Goal: Transaction & Acquisition: Book appointment/travel/reservation

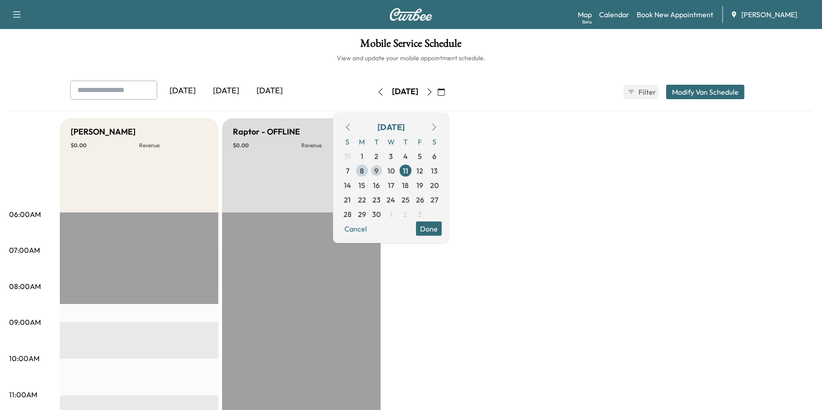
click at [379, 169] on span "9" at bounding box center [377, 170] width 4 height 11
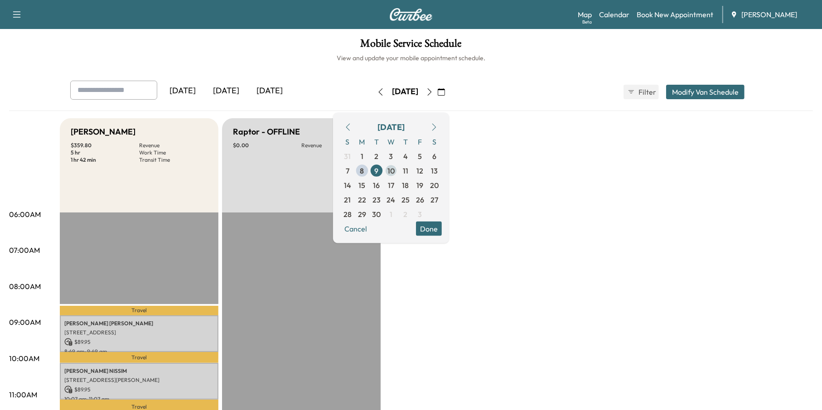
click at [398, 171] on span "10" at bounding box center [391, 170] width 15 height 15
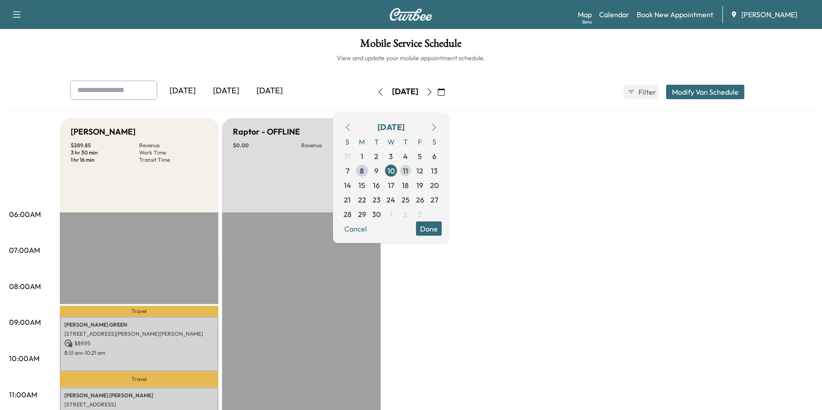
click at [408, 169] on span "11" at bounding box center [405, 170] width 5 height 11
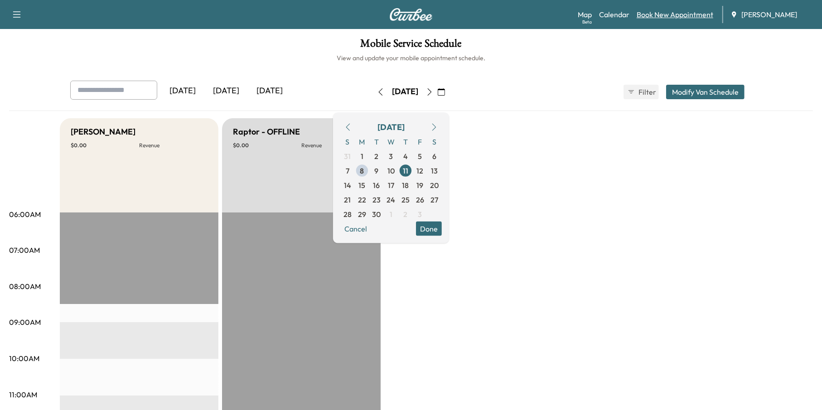
click at [688, 18] on link "Book New Appointment" at bounding box center [675, 14] width 77 height 11
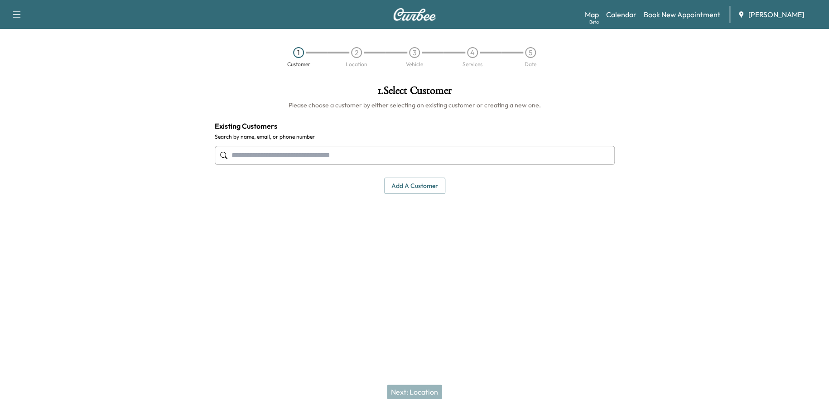
click at [456, 155] on input "text" at bounding box center [415, 155] width 400 height 19
paste input "**********"
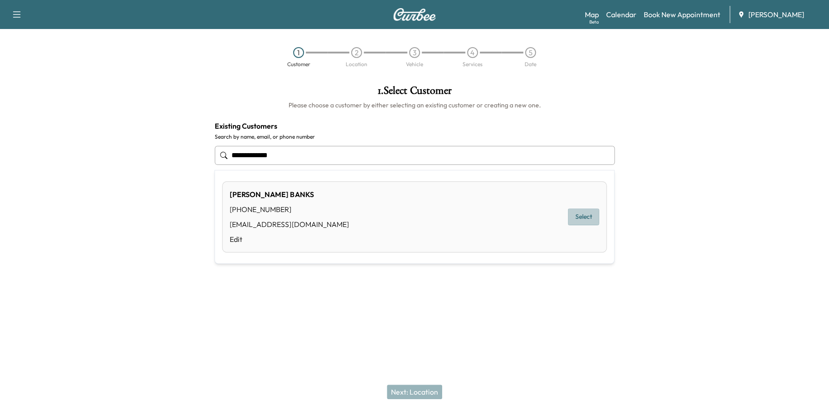
click at [575, 212] on button "Select" at bounding box center [583, 216] width 31 height 17
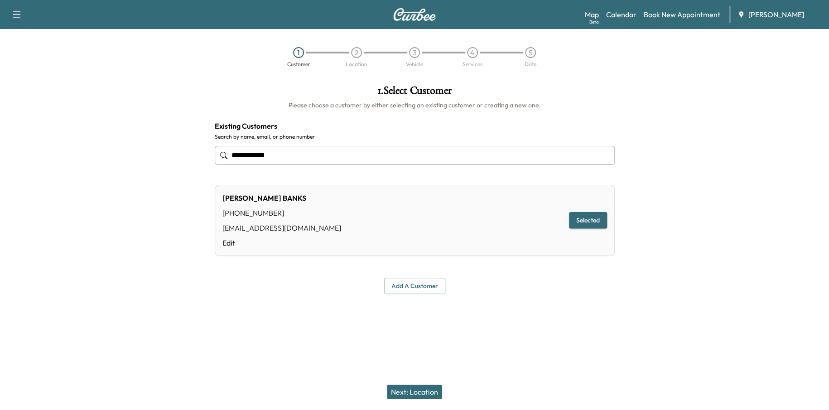
type input "**********"
click at [406, 386] on button "Next: Location" at bounding box center [414, 392] width 55 height 15
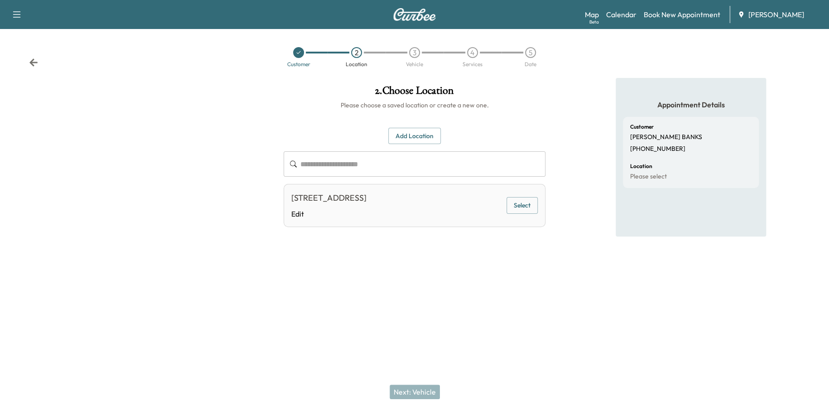
click at [528, 205] on button "Select" at bounding box center [522, 205] width 31 height 17
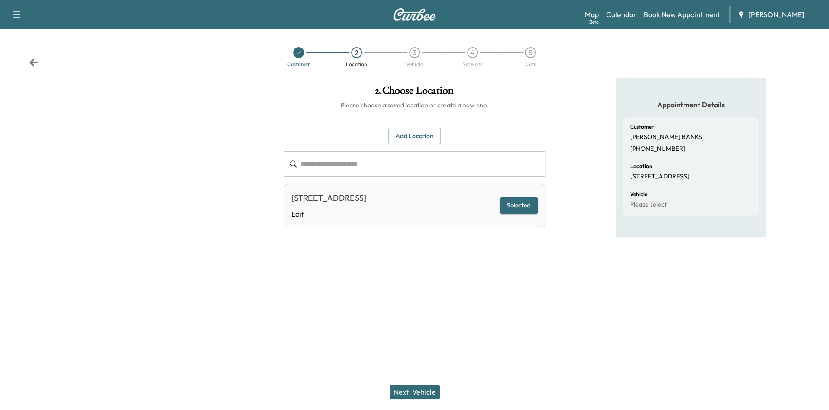
click at [431, 393] on button "Next: Vehicle" at bounding box center [415, 392] width 50 height 15
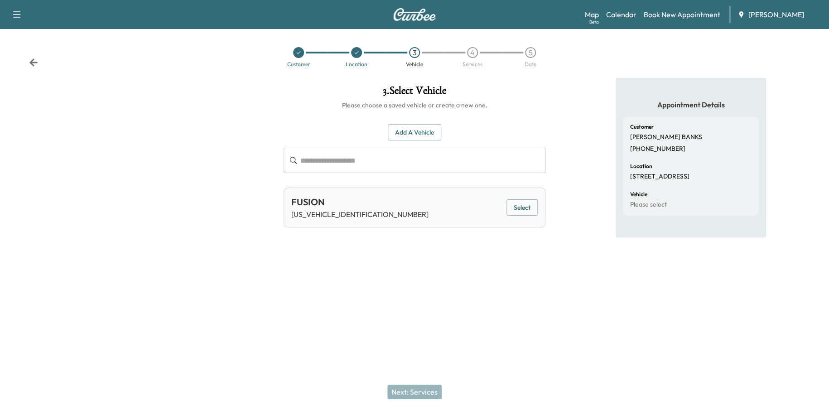
click at [522, 205] on button "Select" at bounding box center [522, 207] width 31 height 17
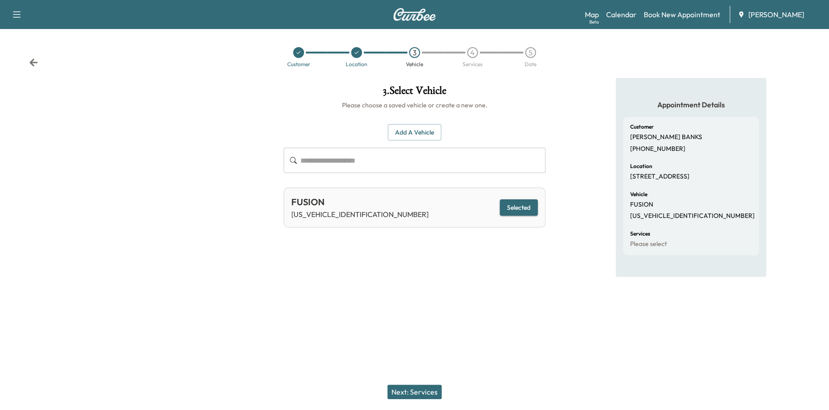
click at [438, 397] on button "Next: Services" at bounding box center [414, 392] width 54 height 15
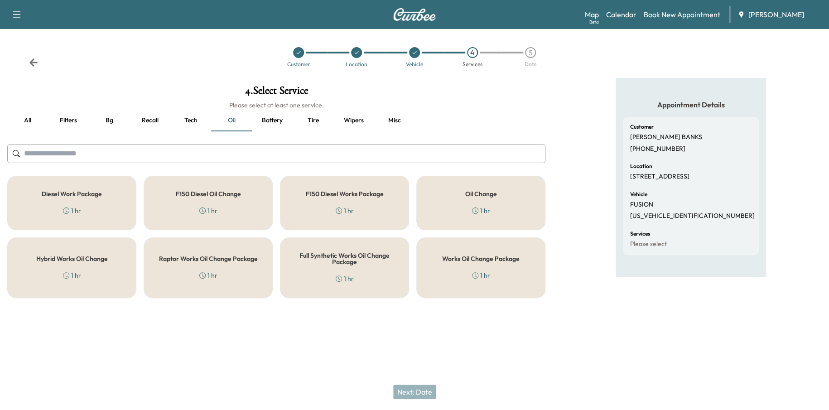
drag, startPoint x: 447, startPoint y: 285, endPoint x: 447, endPoint y: 301, distance: 15.9
click at [447, 285] on div "Works Oil Change Package 1 hr" at bounding box center [480, 267] width 129 height 61
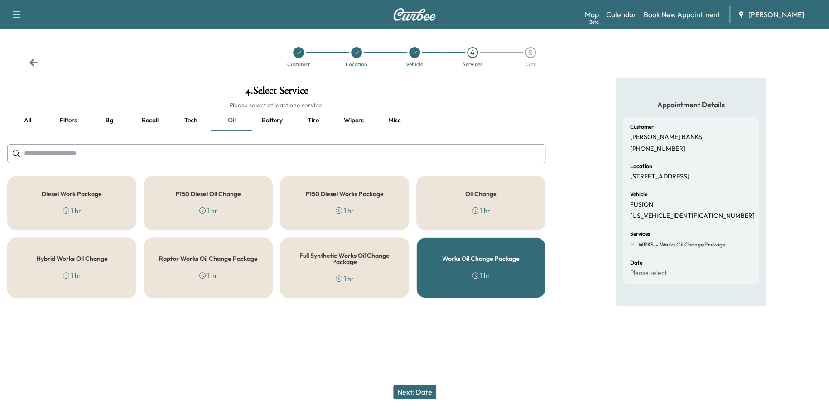
click at [425, 395] on button "Next: Date" at bounding box center [414, 392] width 43 height 15
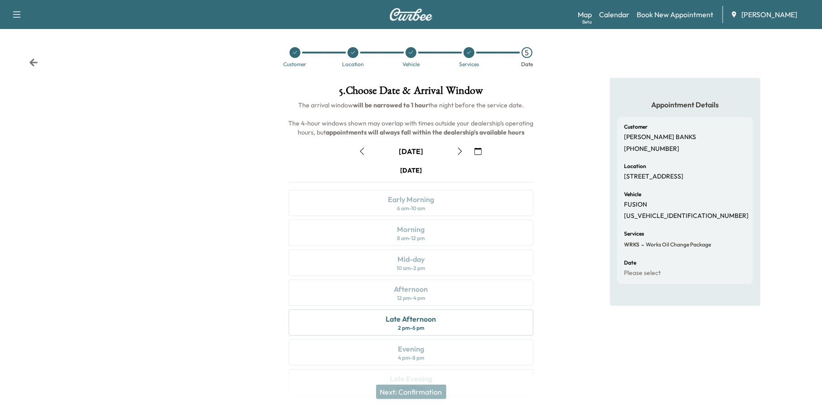
click at [460, 148] on icon "button" at bounding box center [459, 151] width 7 height 7
click at [465, 318] on div "Late Afternoon 2 pm - 6 pm" at bounding box center [411, 322] width 245 height 26
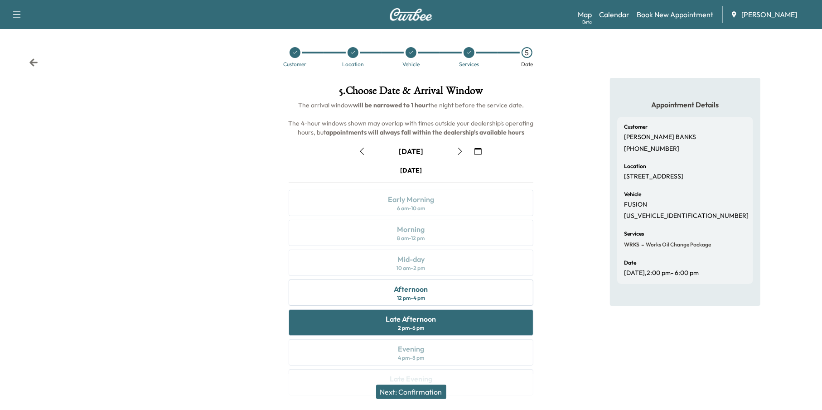
click at [425, 390] on button "Next: Confirmation" at bounding box center [411, 392] width 70 height 15
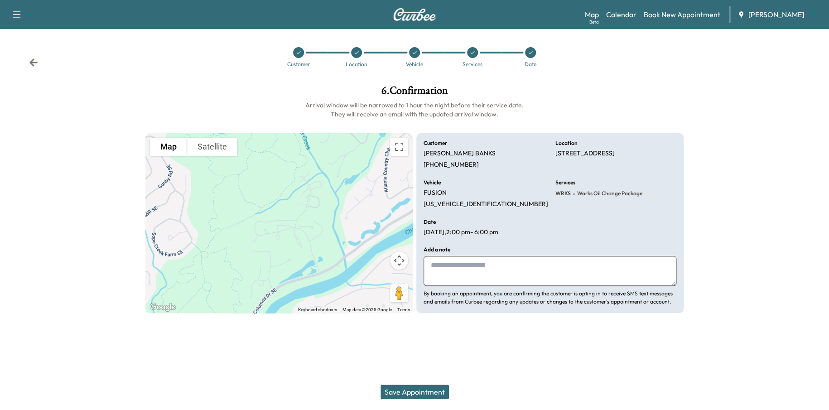
click at [419, 391] on button "Save Appointment" at bounding box center [415, 392] width 68 height 15
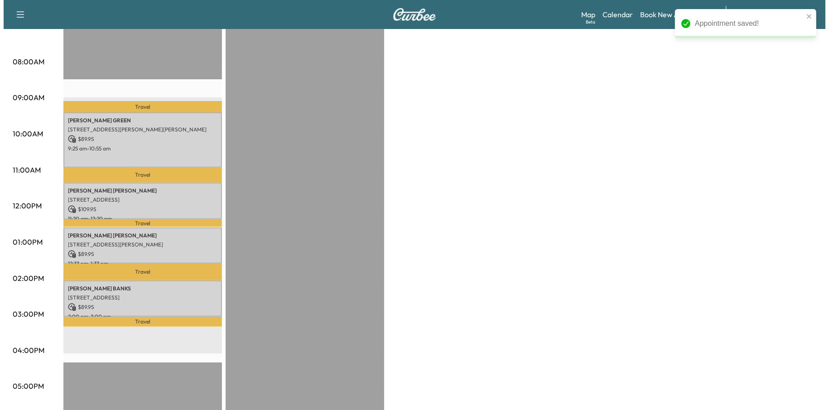
scroll to position [227, 0]
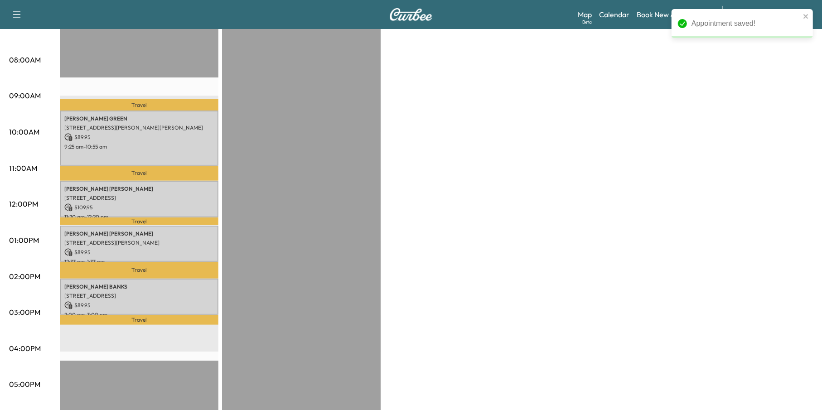
click at [163, 254] on div "[PERSON_NAME] [STREET_ADDRESS][PERSON_NAME] $ 89.95 12:33 pm - 1:33 pm" at bounding box center [139, 244] width 159 height 37
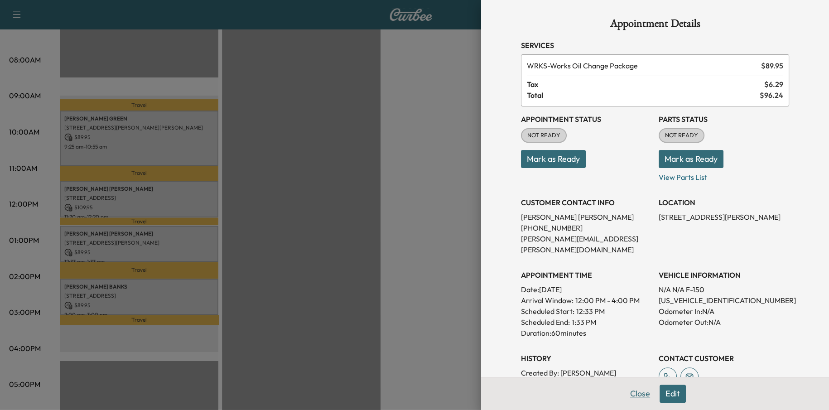
click at [624, 390] on button "Close" at bounding box center [640, 394] width 32 height 18
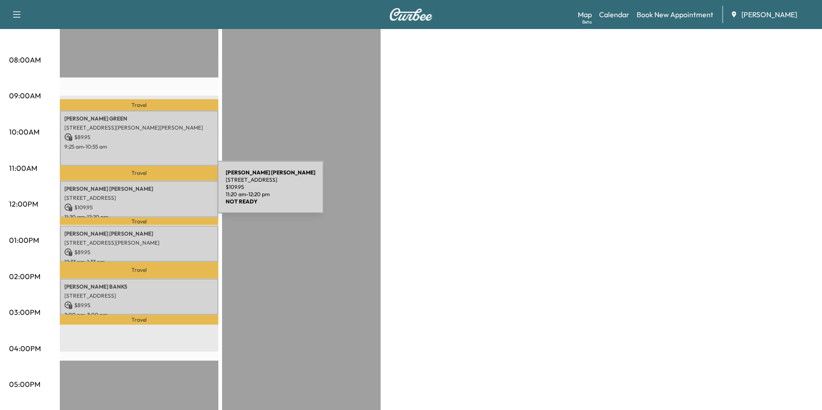
click at [150, 194] on p "[STREET_ADDRESS]" at bounding box center [139, 197] width 150 height 7
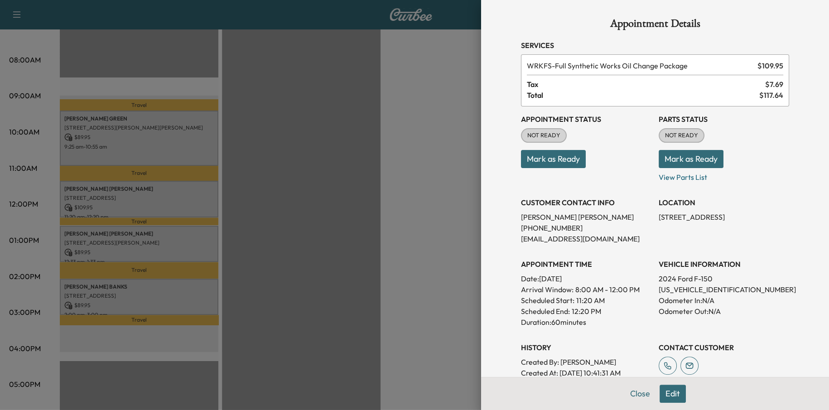
scroll to position [148, 0]
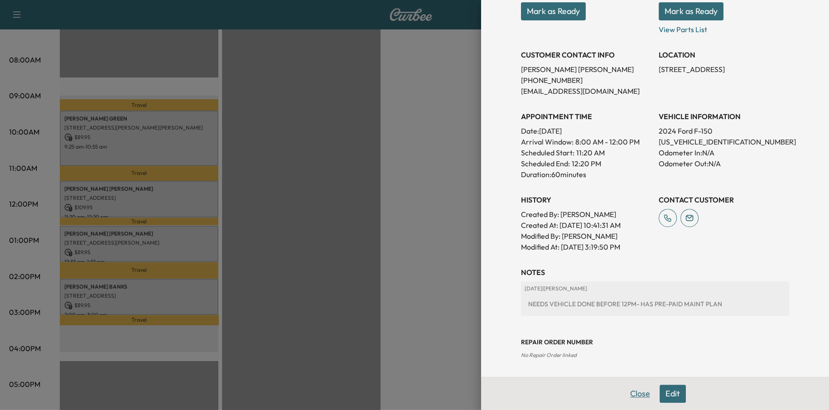
click at [631, 394] on button "Close" at bounding box center [640, 394] width 32 height 18
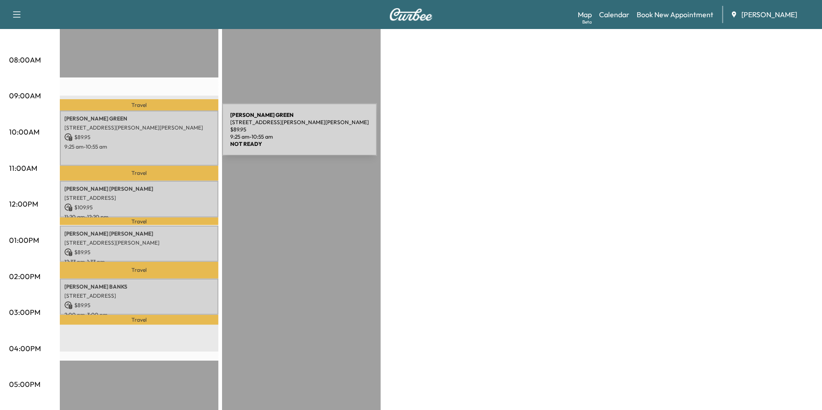
click at [154, 135] on p "$ 89.95" at bounding box center [139, 137] width 150 height 8
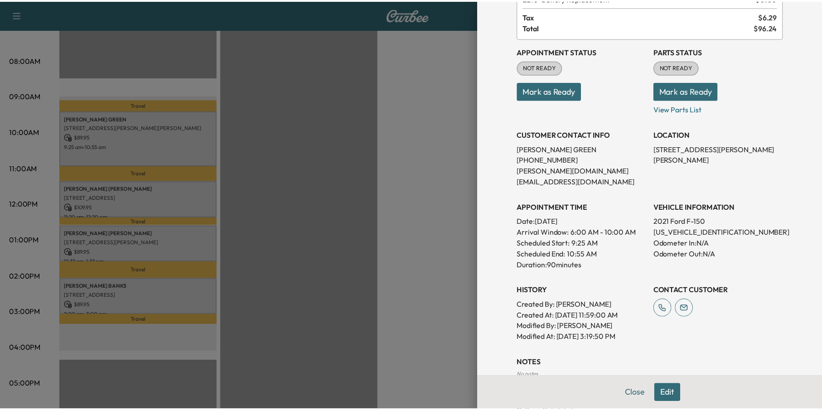
scroll to position [0, 0]
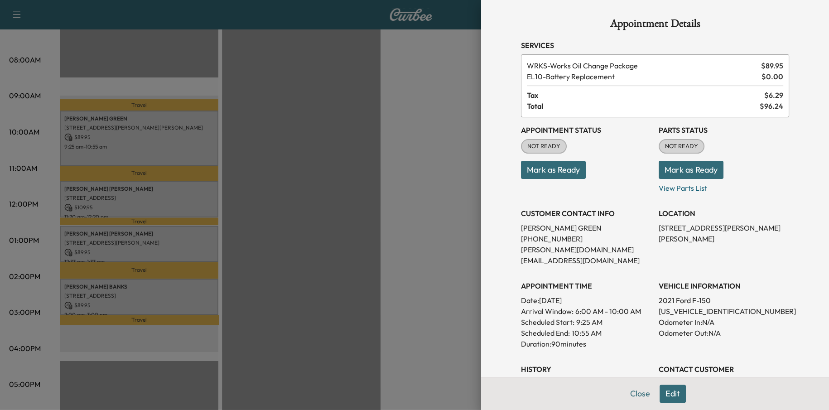
click at [352, 196] on div at bounding box center [414, 205] width 829 height 410
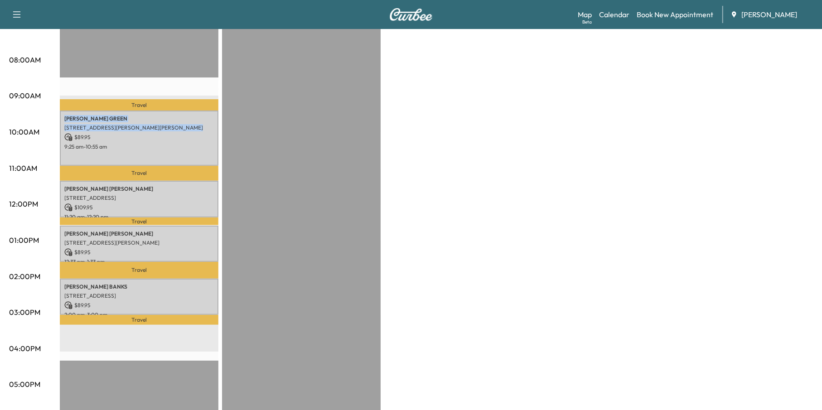
drag, startPoint x: 164, startPoint y: 134, endPoint x: 167, endPoint y: 62, distance: 72.1
click at [167, 62] on div "Travel [PERSON_NAME] [STREET_ADDRESS][PERSON_NAME][PERSON_NAME] $ 89.95 9:25 am…" at bounding box center [139, 278] width 159 height 585
click at [279, 107] on div "EST Start" at bounding box center [301, 278] width 159 height 585
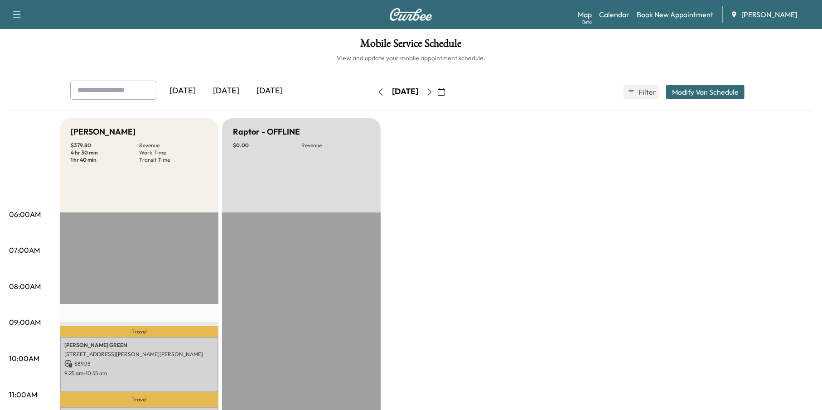
click at [433, 91] on icon "button" at bounding box center [429, 91] width 7 height 7
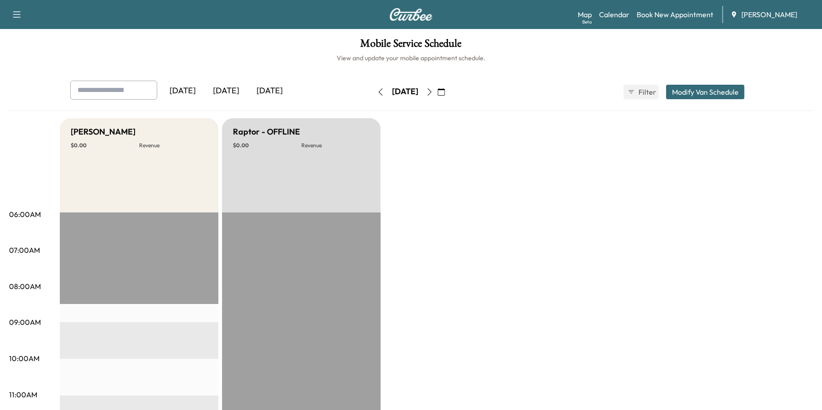
click at [373, 91] on button "button" at bounding box center [380, 92] width 15 height 15
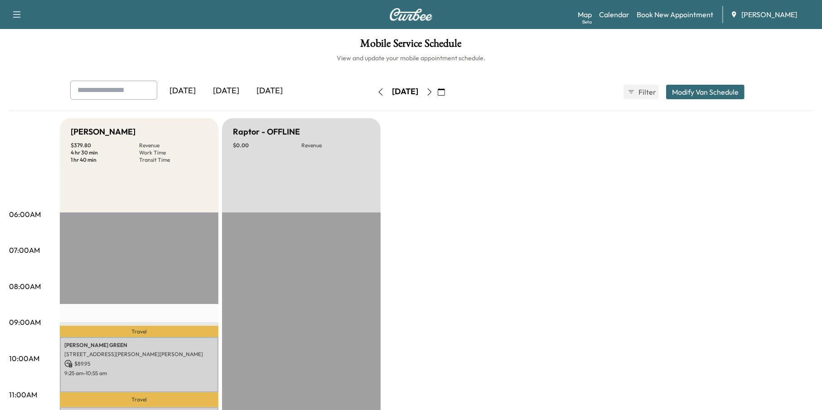
click at [433, 92] on icon "button" at bounding box center [429, 91] width 7 height 7
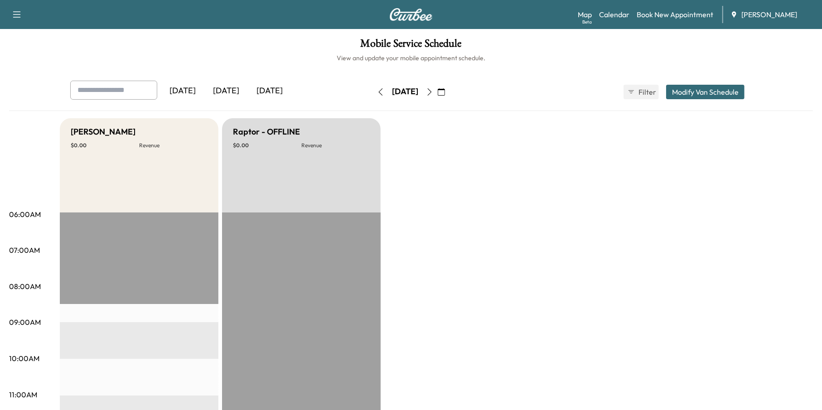
click at [433, 91] on icon "button" at bounding box center [429, 91] width 7 height 7
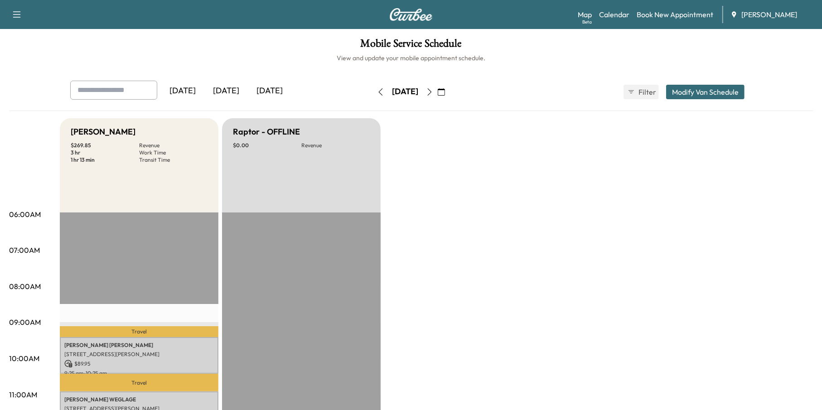
click at [445, 94] on icon "button" at bounding box center [441, 91] width 7 height 7
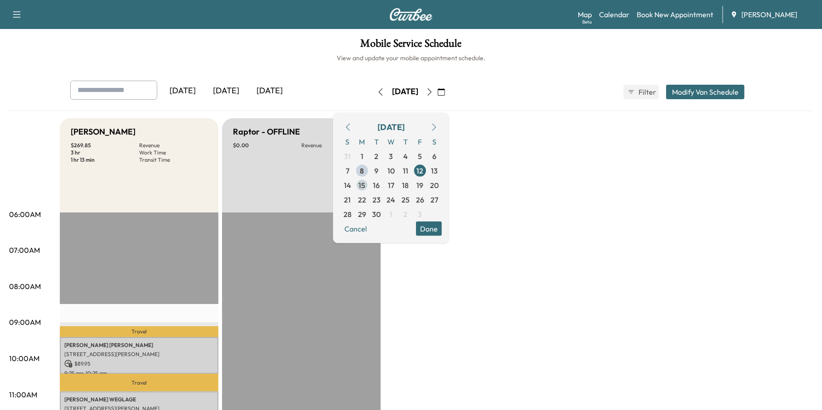
click at [366, 186] on span "15" at bounding box center [362, 184] width 7 height 11
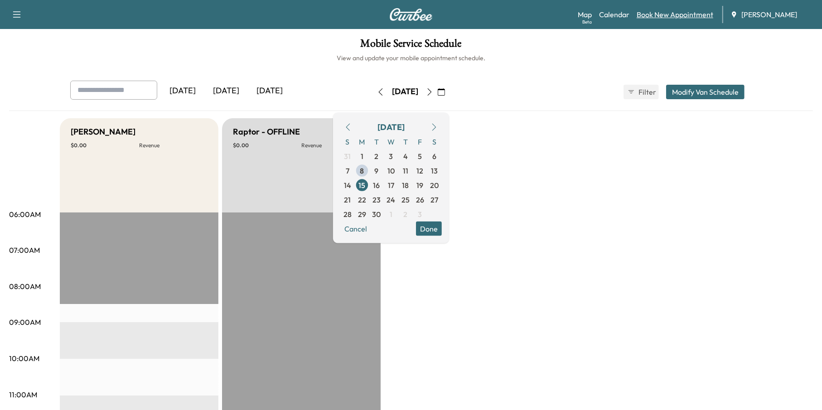
click at [683, 15] on link "Book New Appointment" at bounding box center [675, 14] width 77 height 11
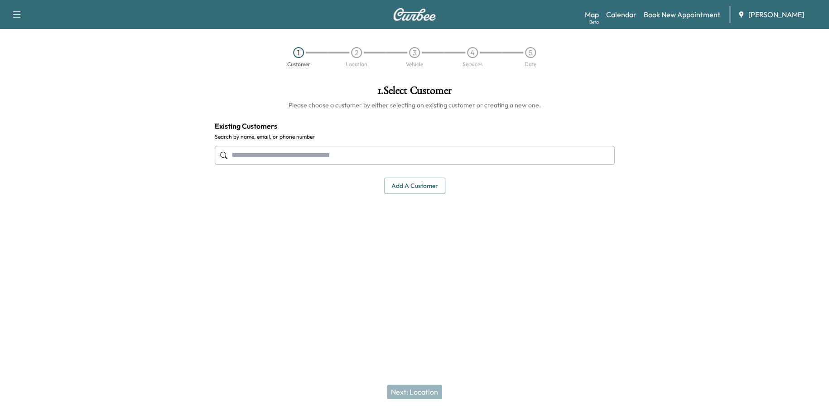
paste input "**********"
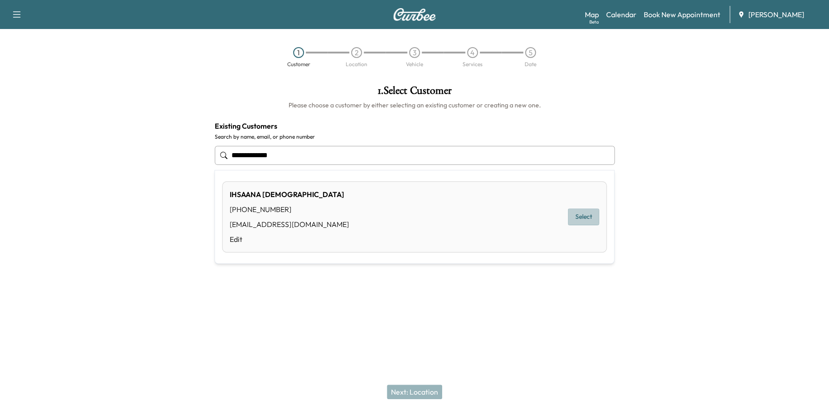
click at [595, 214] on button "Select" at bounding box center [583, 216] width 31 height 17
type input "**********"
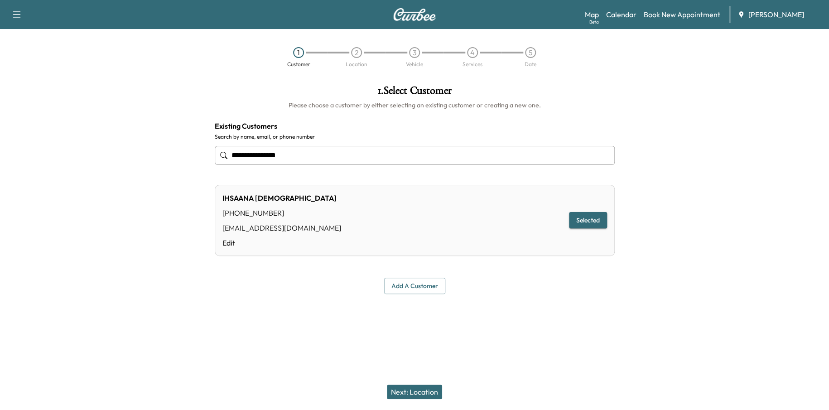
click at [423, 387] on button "Next: Location" at bounding box center [414, 392] width 55 height 15
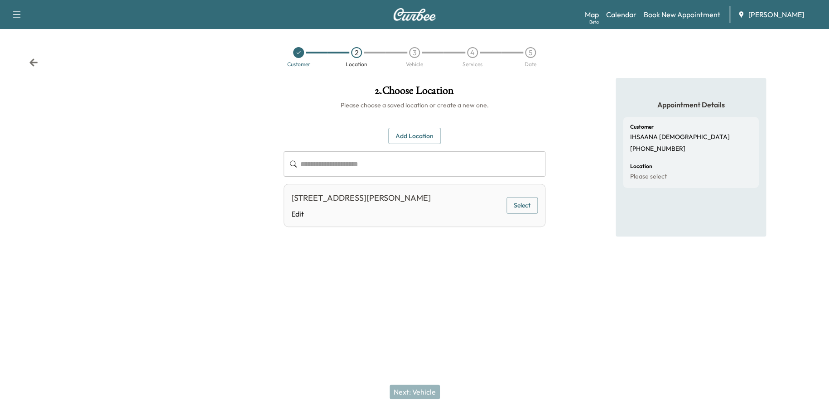
click at [530, 205] on button "Select" at bounding box center [522, 205] width 31 height 17
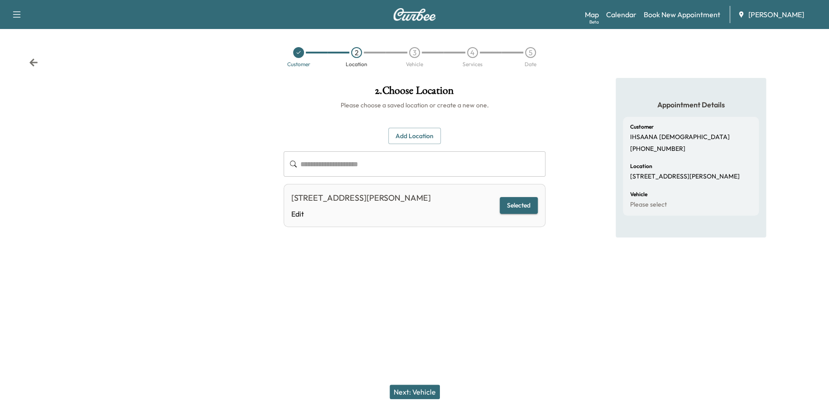
click at [426, 388] on button "Next: Vehicle" at bounding box center [415, 392] width 50 height 15
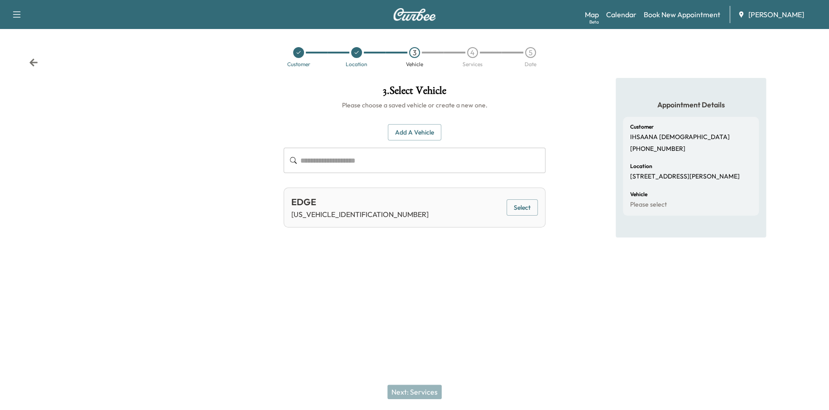
click at [517, 205] on button "Select" at bounding box center [522, 207] width 31 height 17
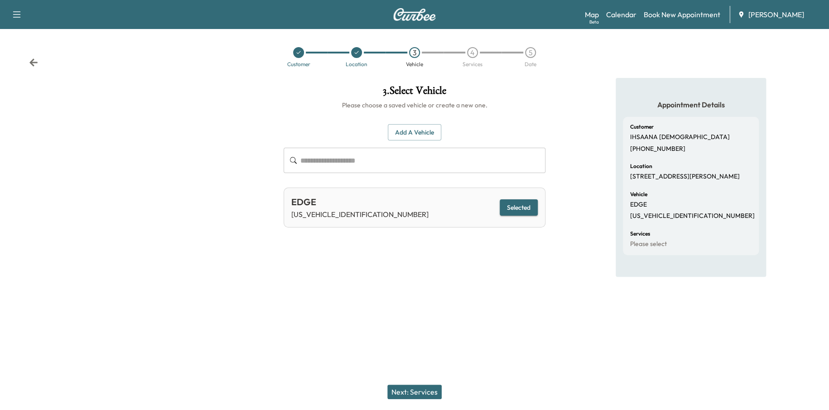
click at [402, 391] on button "Next: Services" at bounding box center [414, 392] width 54 height 15
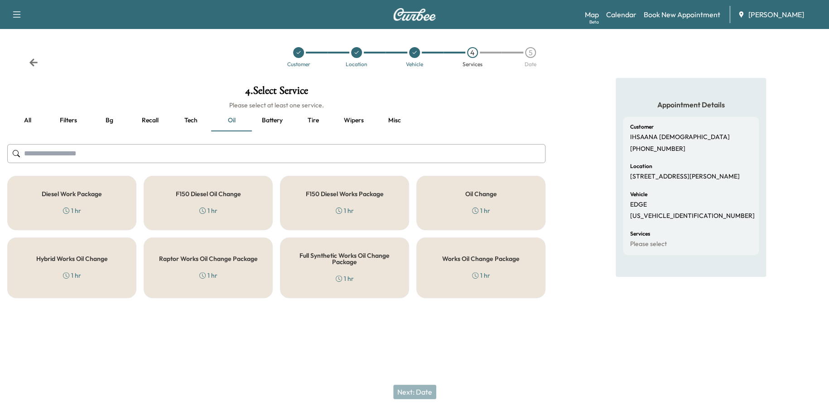
click at [469, 261] on h5 "Works Oil Change Package" at bounding box center [480, 259] width 77 height 6
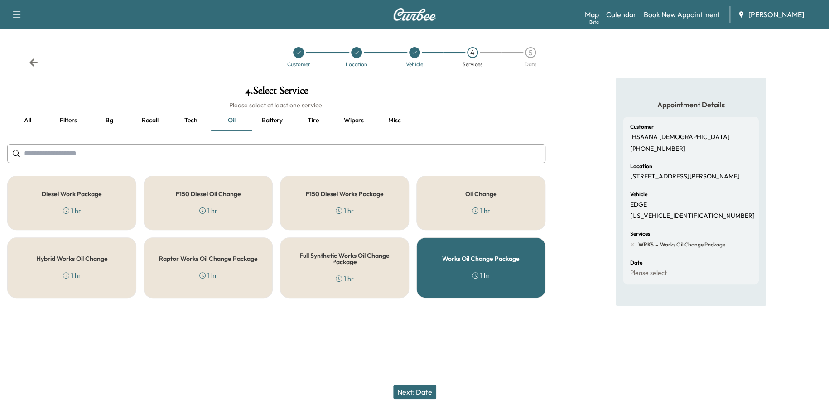
click at [419, 394] on button "Next: Date" at bounding box center [414, 392] width 43 height 15
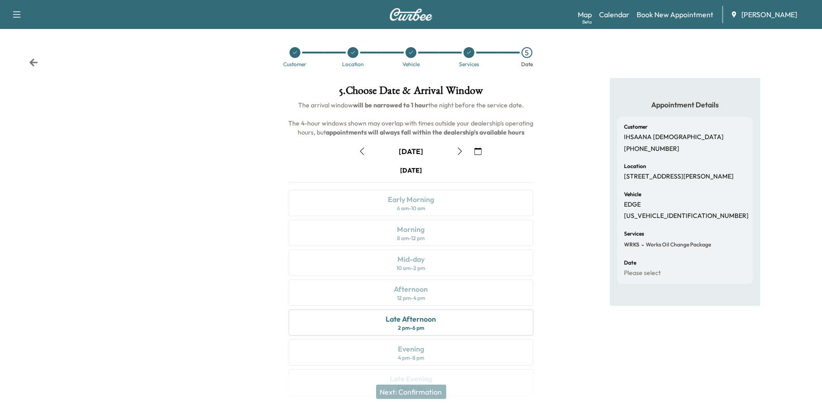
click at [478, 148] on icon "button" at bounding box center [477, 151] width 7 height 7
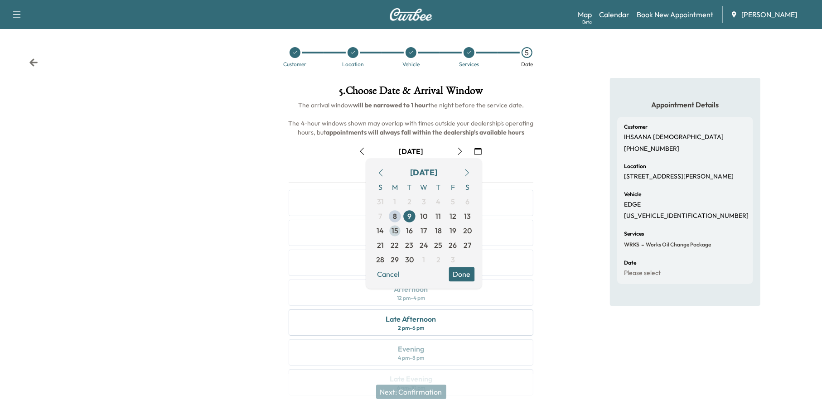
click at [398, 227] on span "15" at bounding box center [395, 231] width 15 height 15
click at [470, 274] on button "Done" at bounding box center [462, 274] width 26 height 15
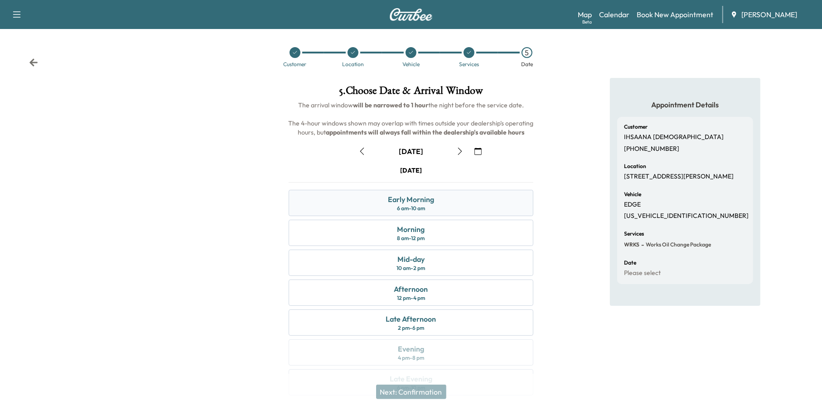
click at [421, 203] on div "Early Morning" at bounding box center [411, 199] width 46 height 11
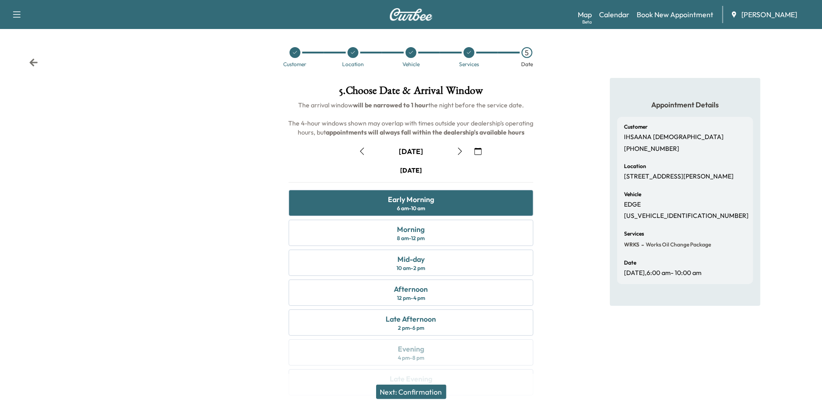
click at [427, 392] on button "Next: Confirmation" at bounding box center [411, 392] width 70 height 15
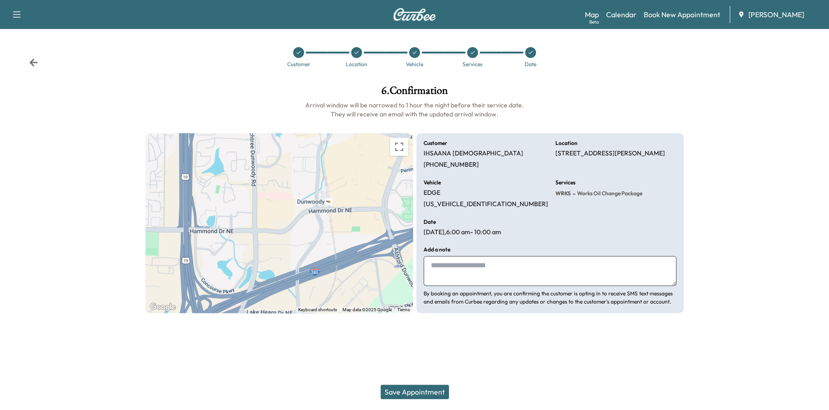
click at [476, 267] on textarea at bounding box center [550, 271] width 253 height 30
type textarea "**********"
click at [422, 390] on button "Save Appointment" at bounding box center [415, 392] width 68 height 15
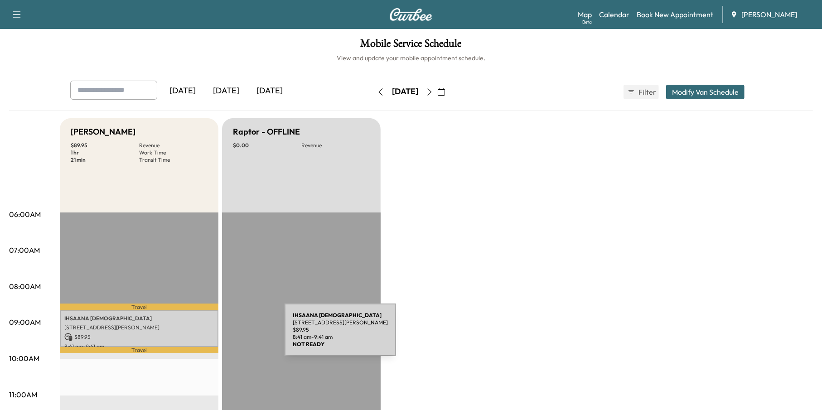
click at [197, 329] on p "[STREET_ADDRESS][PERSON_NAME]" at bounding box center [139, 327] width 150 height 7
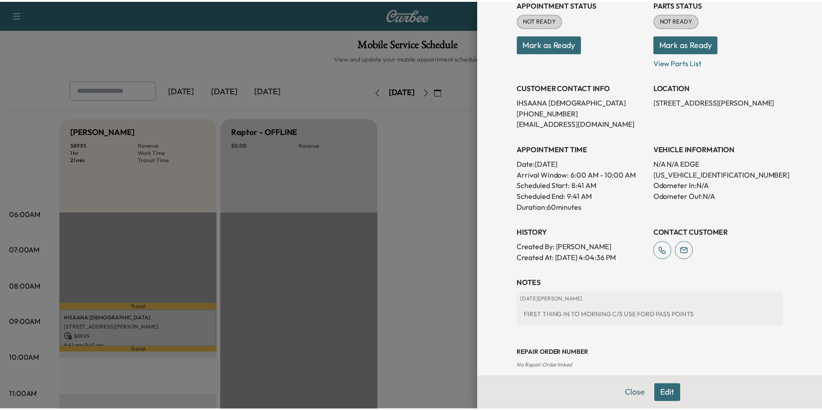
scroll to position [126, 0]
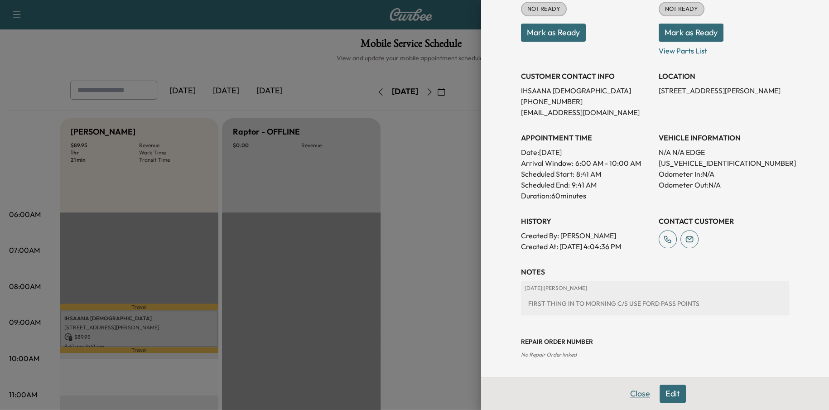
click at [626, 395] on button "Close" at bounding box center [640, 394] width 32 height 18
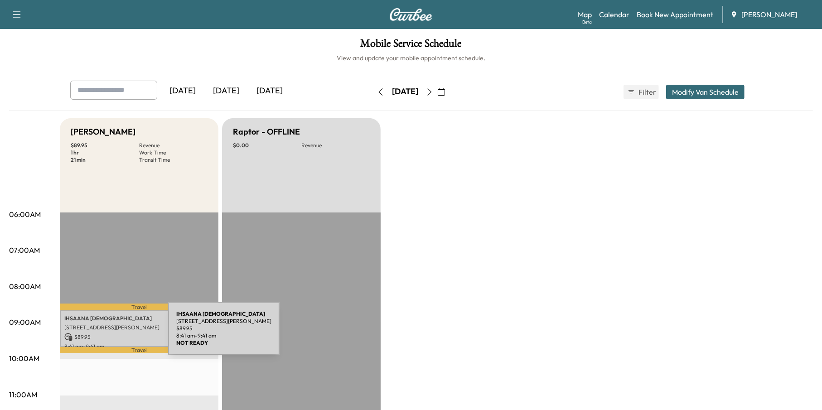
click at [100, 334] on p "$ 89.95" at bounding box center [139, 337] width 150 height 8
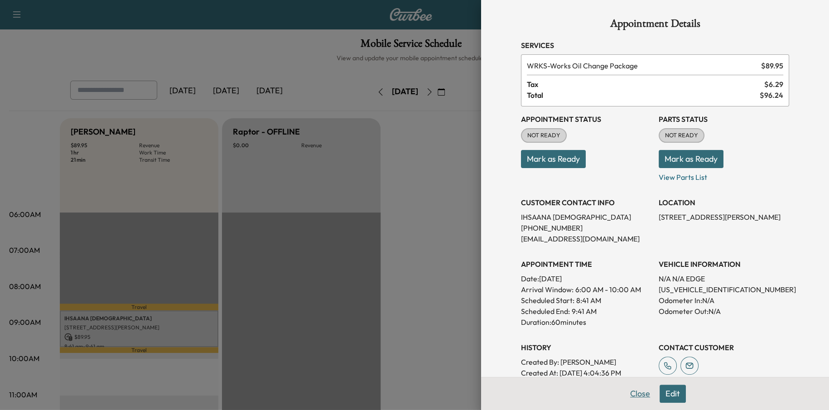
click at [640, 394] on button "Close" at bounding box center [640, 394] width 32 height 18
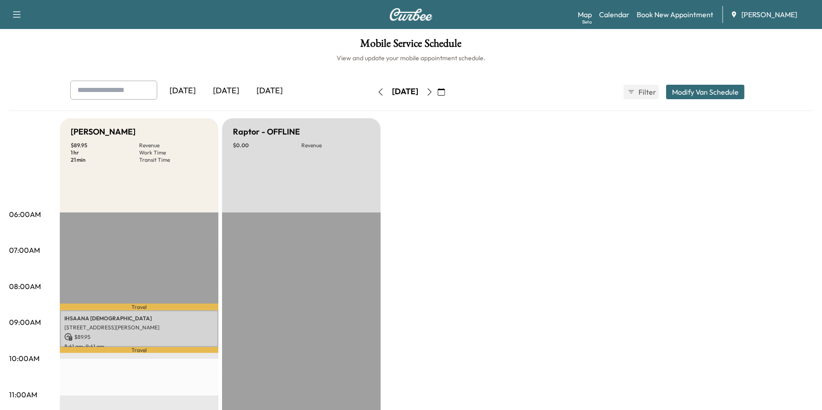
click at [449, 96] on button "button" at bounding box center [441, 92] width 15 height 15
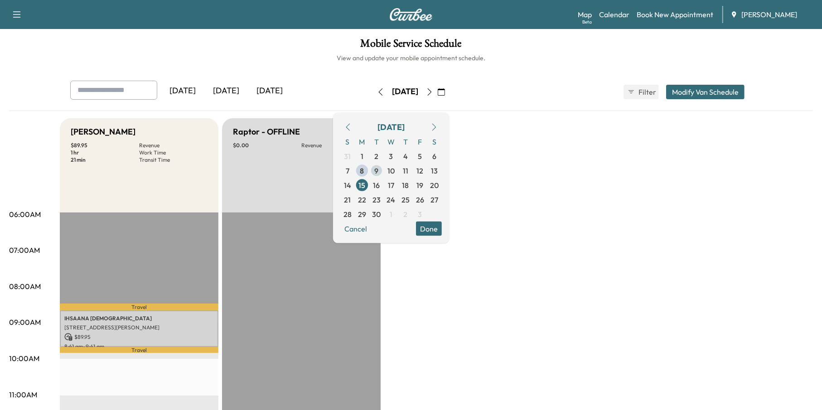
click at [395, 168] on span "10" at bounding box center [390, 170] width 7 height 11
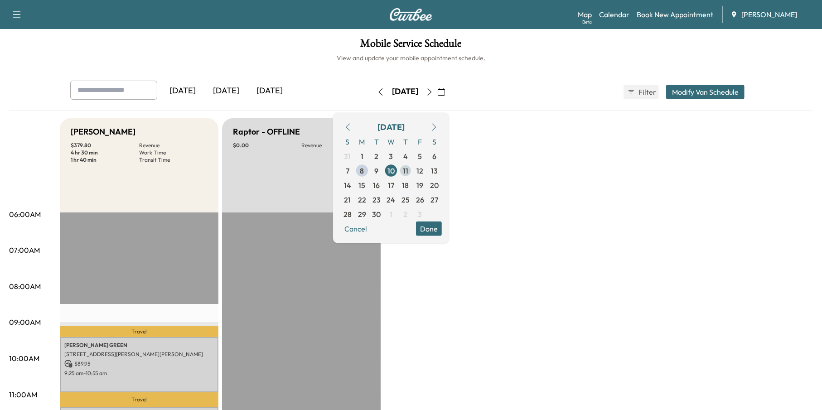
click at [413, 168] on span "11" at bounding box center [405, 170] width 15 height 15
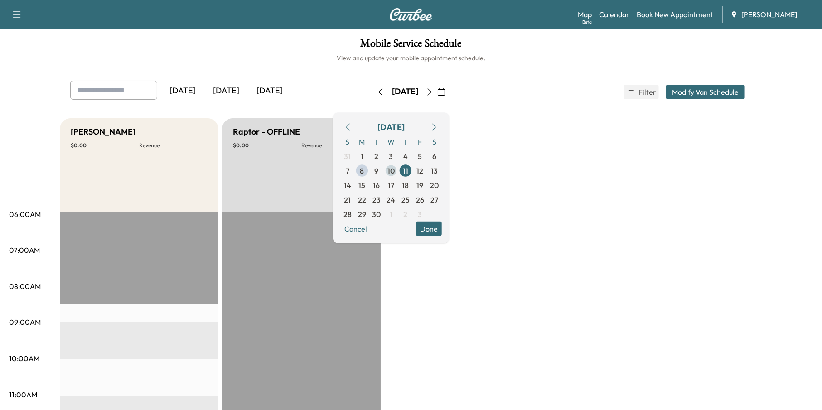
click at [398, 173] on span "10" at bounding box center [391, 170] width 15 height 15
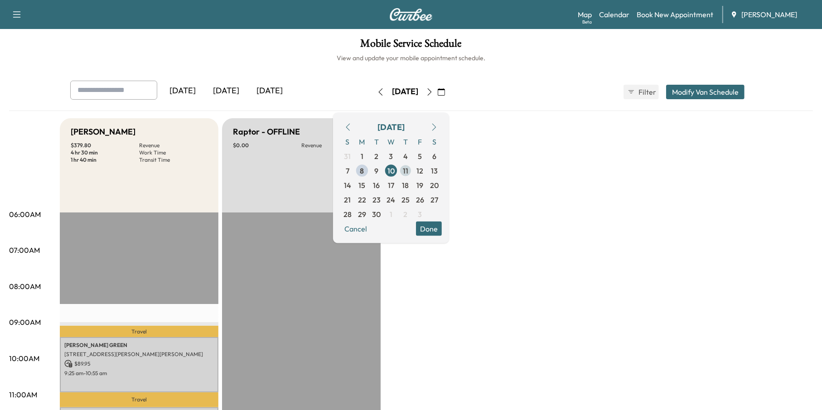
click at [408, 170] on span "11" at bounding box center [405, 170] width 5 height 11
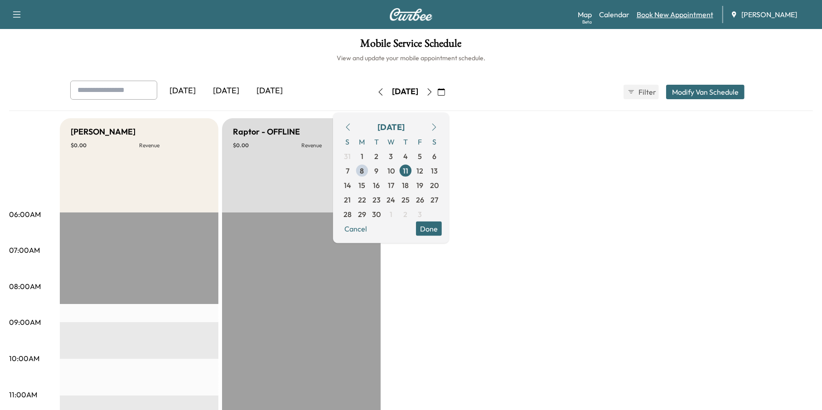
click at [679, 12] on link "Book New Appointment" at bounding box center [675, 14] width 77 height 11
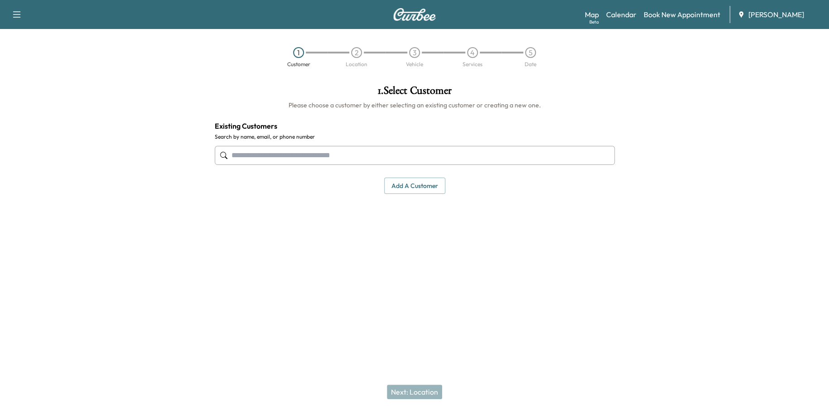
paste input "**********"
type input "**********"
click at [318, 158] on input "text" at bounding box center [415, 155] width 400 height 19
paste input "**********"
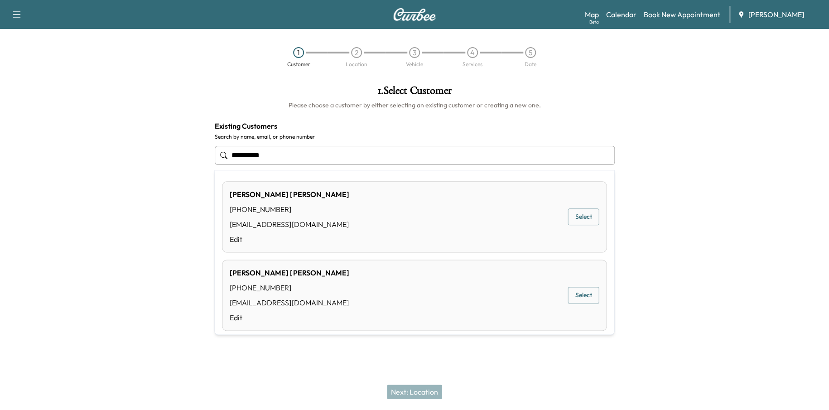
click at [571, 214] on button "Select" at bounding box center [583, 216] width 31 height 17
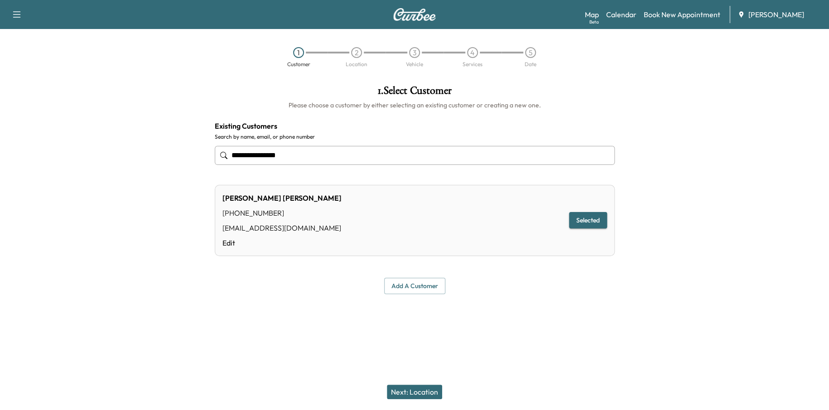
type input "**********"
click at [421, 387] on button "Next: Location" at bounding box center [414, 392] width 55 height 15
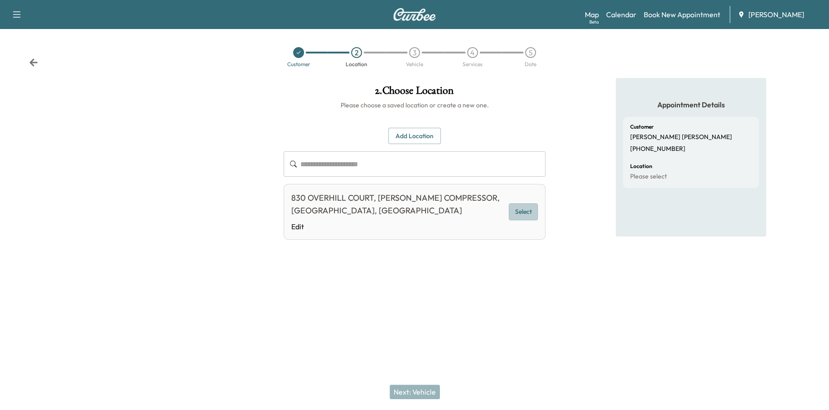
click at [527, 203] on button "Select" at bounding box center [523, 211] width 29 height 17
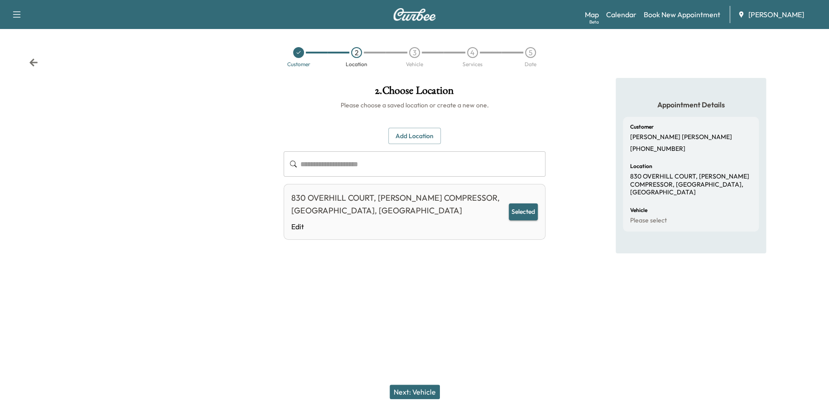
click at [418, 393] on button "Next: Vehicle" at bounding box center [415, 392] width 50 height 15
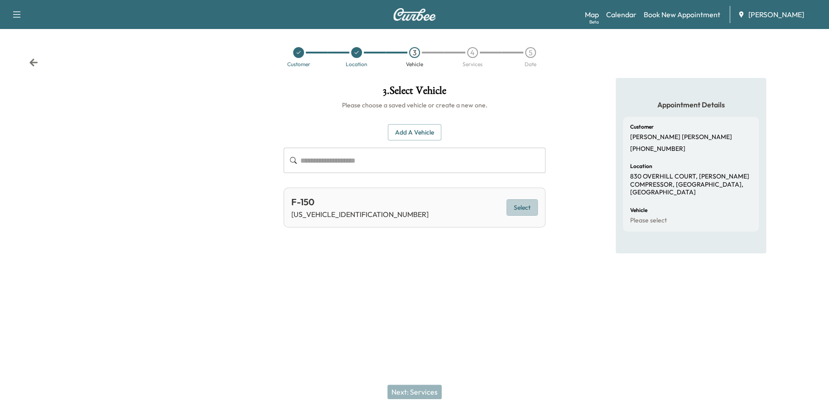
click at [529, 209] on button "Select" at bounding box center [522, 207] width 31 height 17
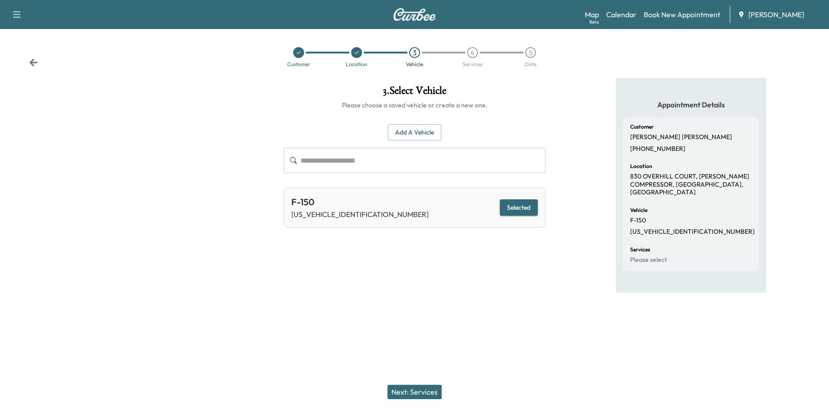
click at [421, 390] on button "Next: Services" at bounding box center [414, 392] width 54 height 15
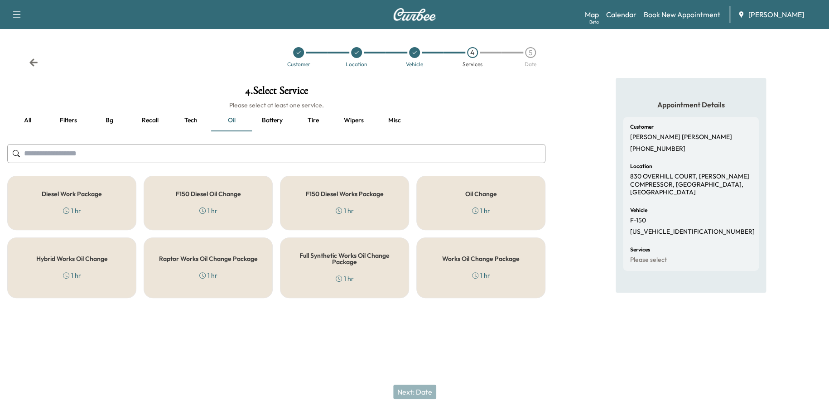
click at [509, 271] on div "Works Oil Change Package 1 hr" at bounding box center [480, 267] width 129 height 61
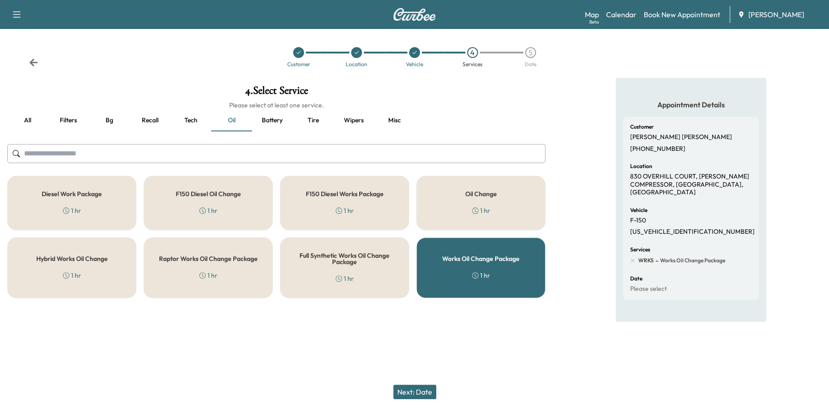
click at [412, 387] on button "Next: Date" at bounding box center [414, 392] width 43 height 15
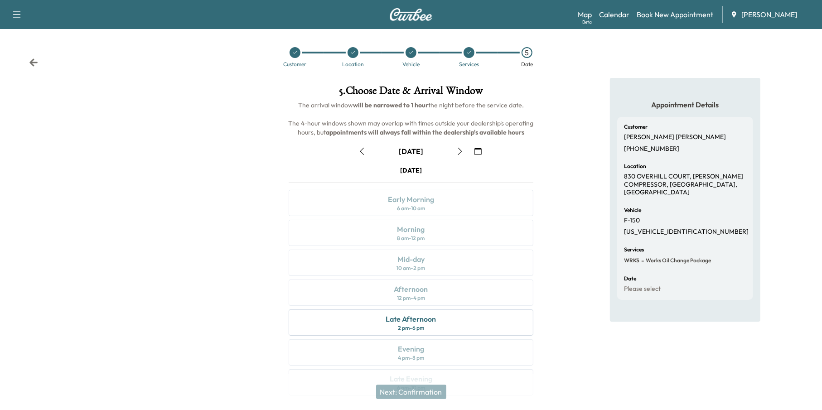
click at [482, 144] on button "button" at bounding box center [477, 151] width 15 height 15
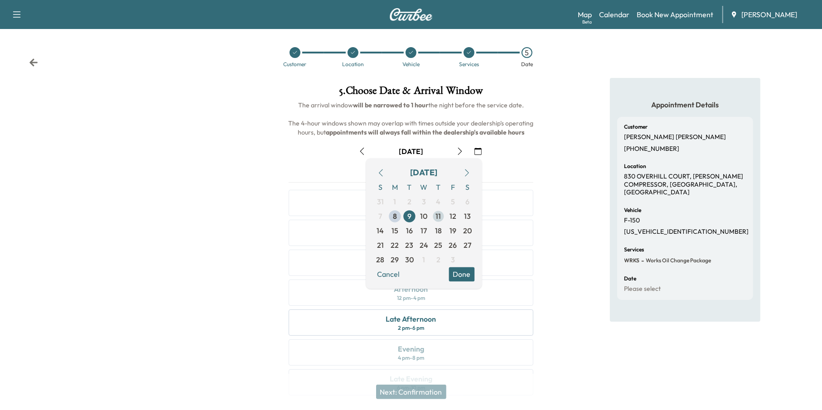
click at [439, 214] on span "11" at bounding box center [438, 216] width 5 height 11
click at [469, 275] on button "Done" at bounding box center [462, 274] width 26 height 15
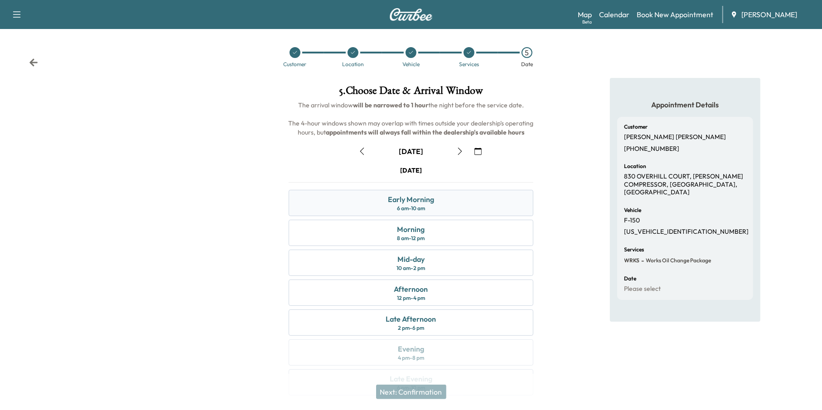
click at [439, 202] on div "Early Morning 6 am - 10 am" at bounding box center [411, 203] width 245 height 26
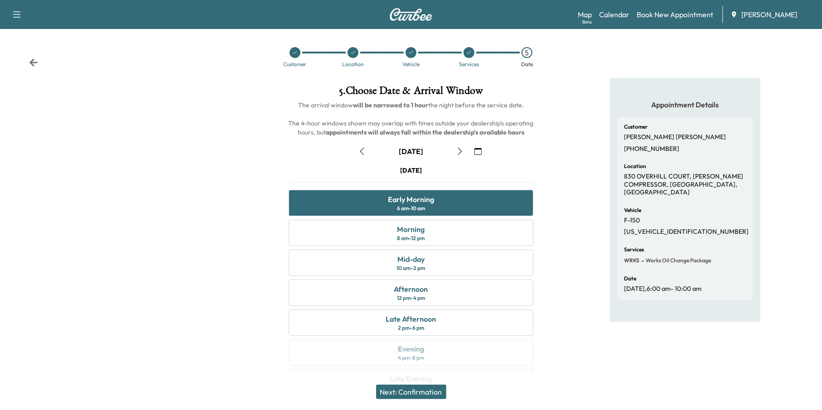
click at [430, 392] on button "Next: Confirmation" at bounding box center [411, 392] width 70 height 15
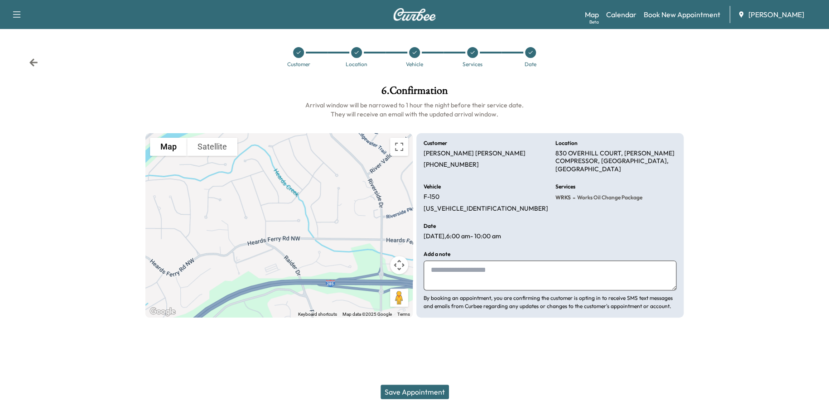
click at [404, 392] on button "Save Appointment" at bounding box center [415, 392] width 68 height 15
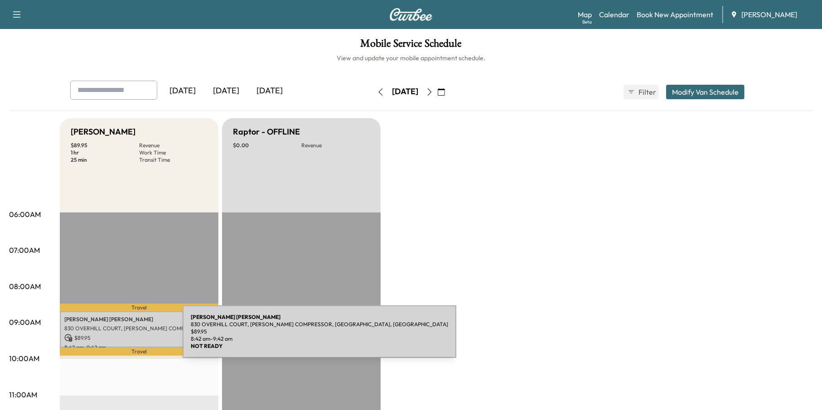
click at [115, 337] on p "$ 89.95" at bounding box center [139, 338] width 150 height 8
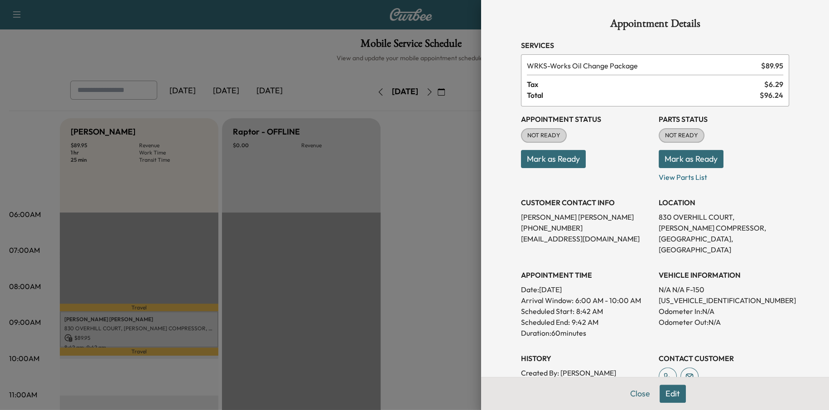
click at [407, 339] on div at bounding box center [414, 205] width 829 height 410
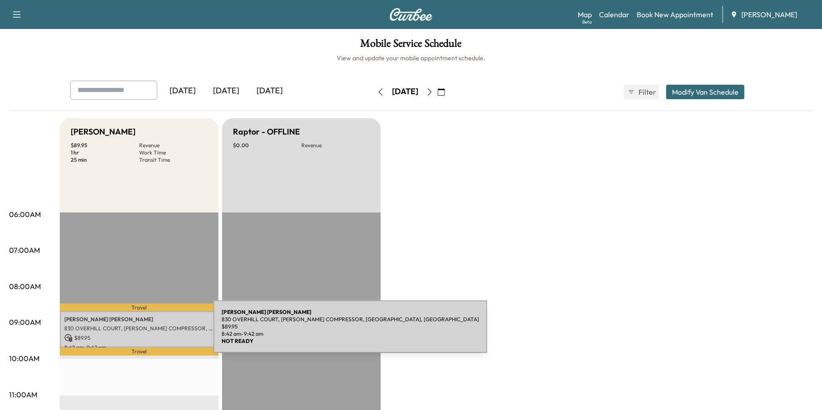
click at [145, 332] on div "[PERSON_NAME] 830 OVERHILL COURT, [PERSON_NAME] COMPRESSOR, [GEOGRAPHIC_DATA], …" at bounding box center [139, 329] width 159 height 37
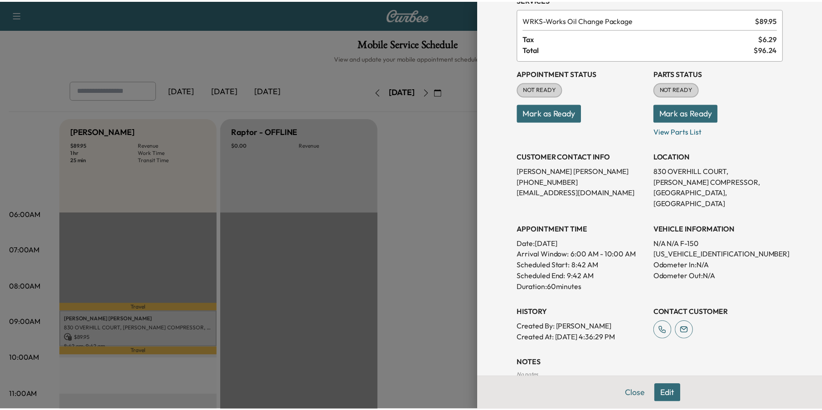
scroll to position [92, 0]
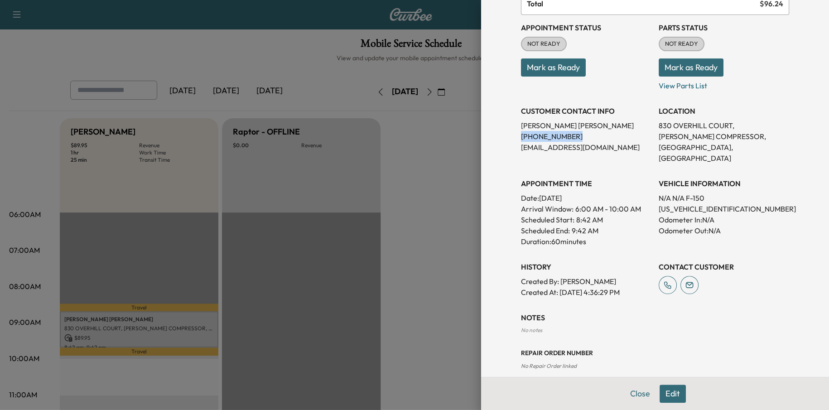
drag, startPoint x: 574, startPoint y: 139, endPoint x: 514, endPoint y: 135, distance: 59.9
click at [521, 135] on p "[PHONE_NUMBER]" at bounding box center [586, 136] width 131 height 11
copy p "[PHONE_NUMBER]"
click at [448, 256] on div at bounding box center [414, 205] width 829 height 410
